Goal: Transaction & Acquisition: Purchase product/service

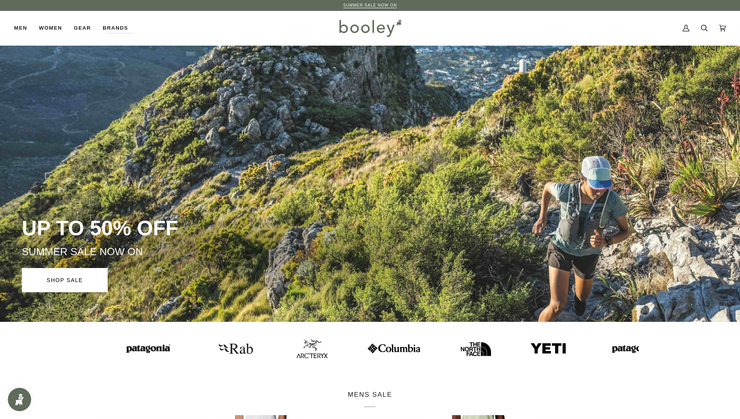
click at [530, 347] on img at bounding box center [548, 348] width 37 height 12
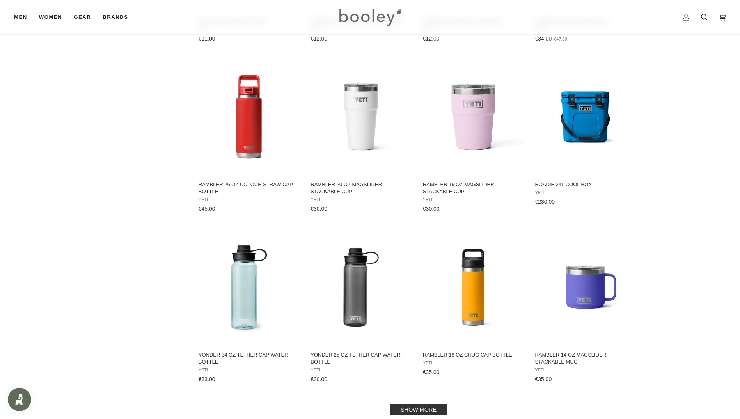
scroll to position [780, 0]
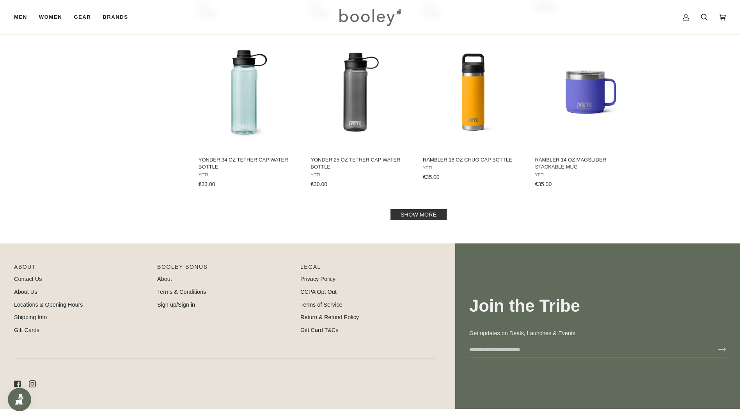
click at [410, 219] on link "Show more" at bounding box center [419, 214] width 56 height 11
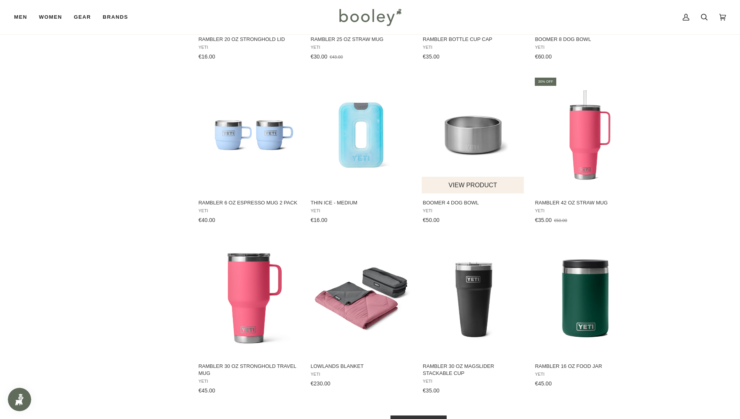
scroll to position [1444, 0]
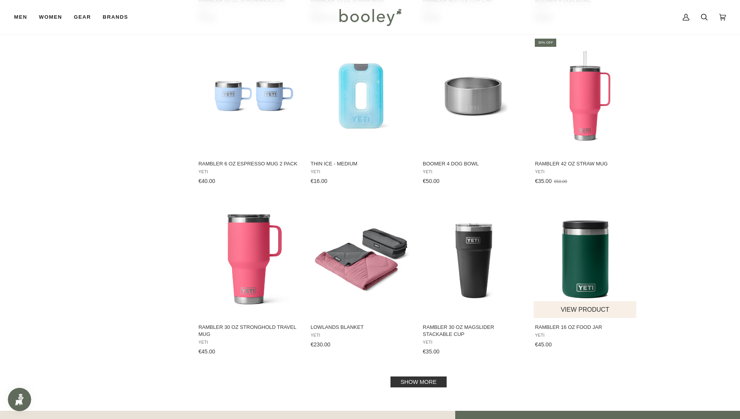
click at [563, 328] on span "Rambler 16 oz Food Jar" at bounding box center [585, 327] width 101 height 7
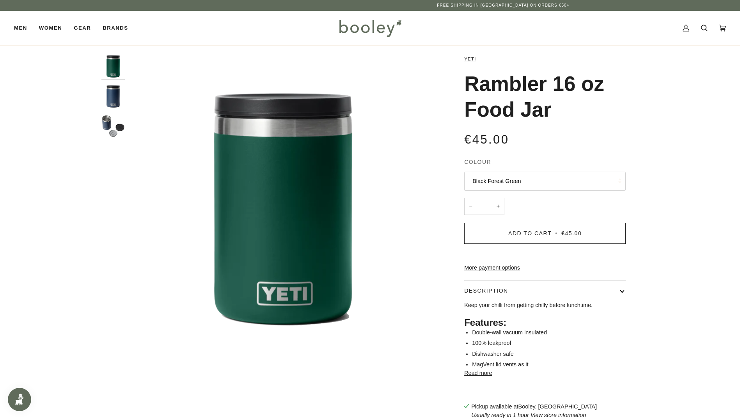
click at [485, 378] on button "Read more" at bounding box center [478, 373] width 28 height 9
click at [115, 131] on img "Rambler 16 oz Food Jar" at bounding box center [112, 125] width 23 height 23
